Goal: Task Accomplishment & Management: Manage account settings

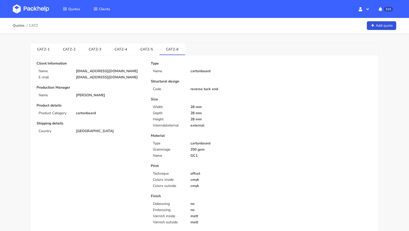
scroll to position [14, 0]
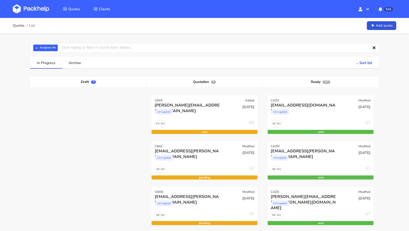
scroll to position [51, 0]
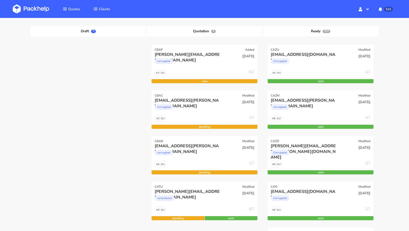
click at [31, 10] on img at bounding box center [31, 8] width 36 height 9
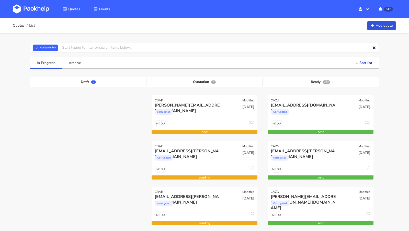
click at [38, 5] on img at bounding box center [31, 8] width 36 height 9
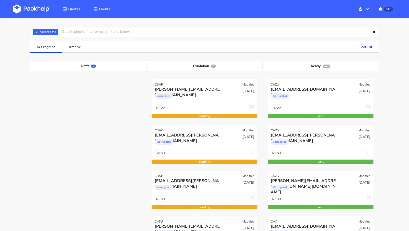
scroll to position [14, 0]
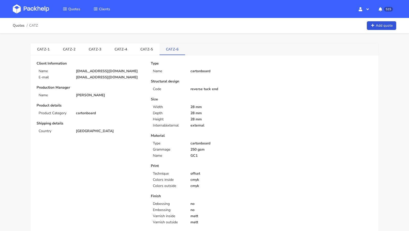
scroll to position [14, 0]
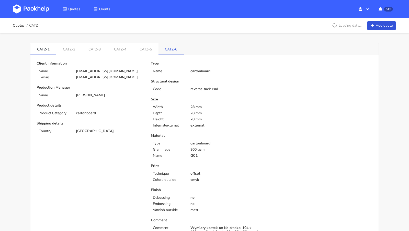
click at [174, 50] on link "CATZ-6" at bounding box center [172, 48] width 26 height 11
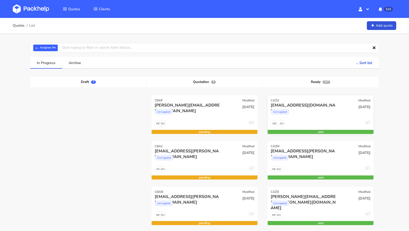
click at [304, 109] on div "Corrugated" at bounding box center [305, 113] width 68 height 10
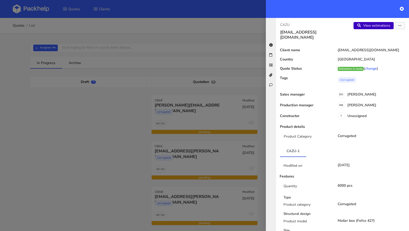
click at [372, 24] on link "View estimations" at bounding box center [374, 25] width 40 height 7
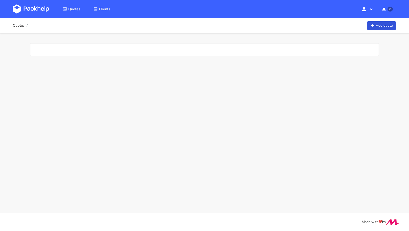
click at [49, 12] on img at bounding box center [31, 8] width 36 height 9
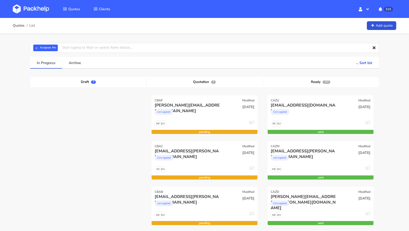
scroll to position [56, 0]
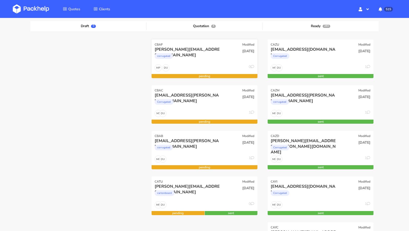
click at [200, 53] on div "corrugated" at bounding box center [189, 57] width 68 height 10
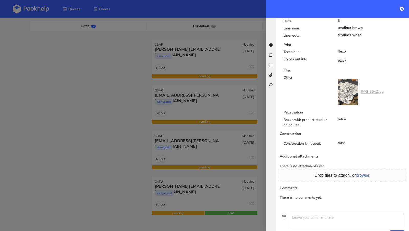
scroll to position [0, 0]
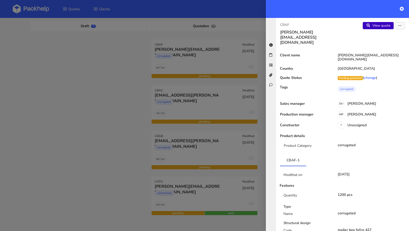
click at [387, 26] on link "View quote" at bounding box center [378, 25] width 31 height 7
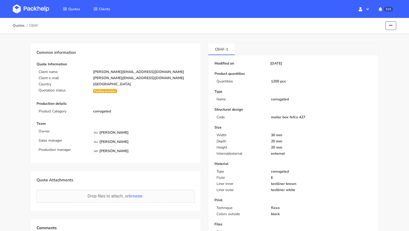
click at [105, 77] on p "[PERSON_NAME][EMAIL_ADDRESS][DOMAIN_NAME]" at bounding box center [144, 78] width 102 height 4
copy div "[PERSON_NAME][EMAIL_ADDRESS][DOMAIN_NAME]"
click at [395, 28] on button "button" at bounding box center [391, 25] width 11 height 9
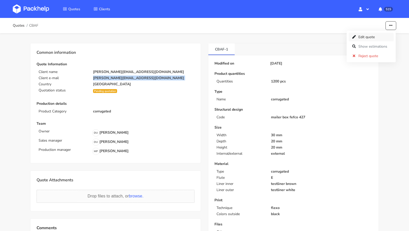
click at [377, 40] on link "Edit quote" at bounding box center [371, 37] width 45 height 8
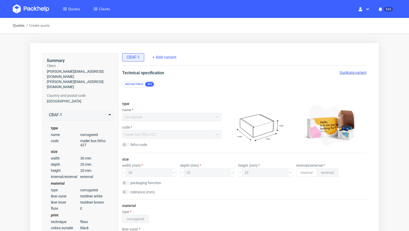
drag, startPoint x: 59, startPoint y: 28, endPoint x: 55, endPoint y: 26, distance: 3.9
click at [58, 28] on div "Quotes Create quote" at bounding box center [205, 25] width 384 height 10
click at [41, 10] on img at bounding box center [31, 8] width 36 height 9
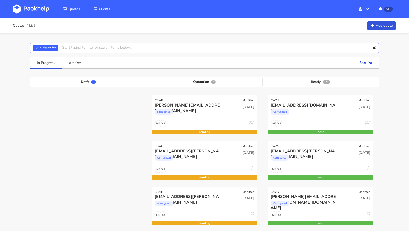
click at [93, 46] on input "text" at bounding box center [204, 48] width 349 height 10
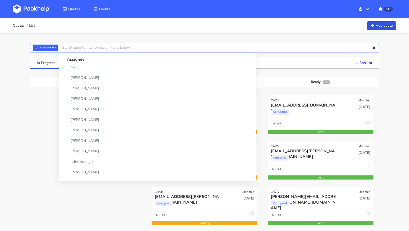
paste input "CAXD"
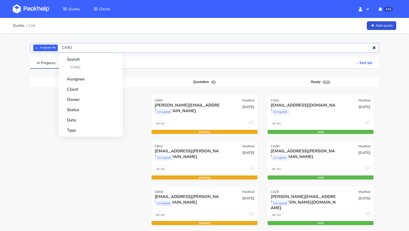
type input "CAXD"
click at [80, 50] on input "CAXD" at bounding box center [204, 48] width 349 height 10
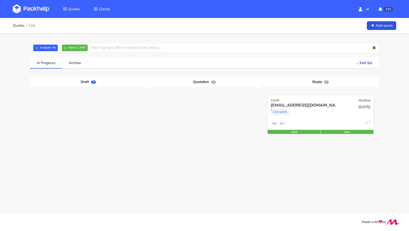
click at [301, 111] on div "Corrugated" at bounding box center [305, 113] width 68 height 10
